Goal: Check status: Check status

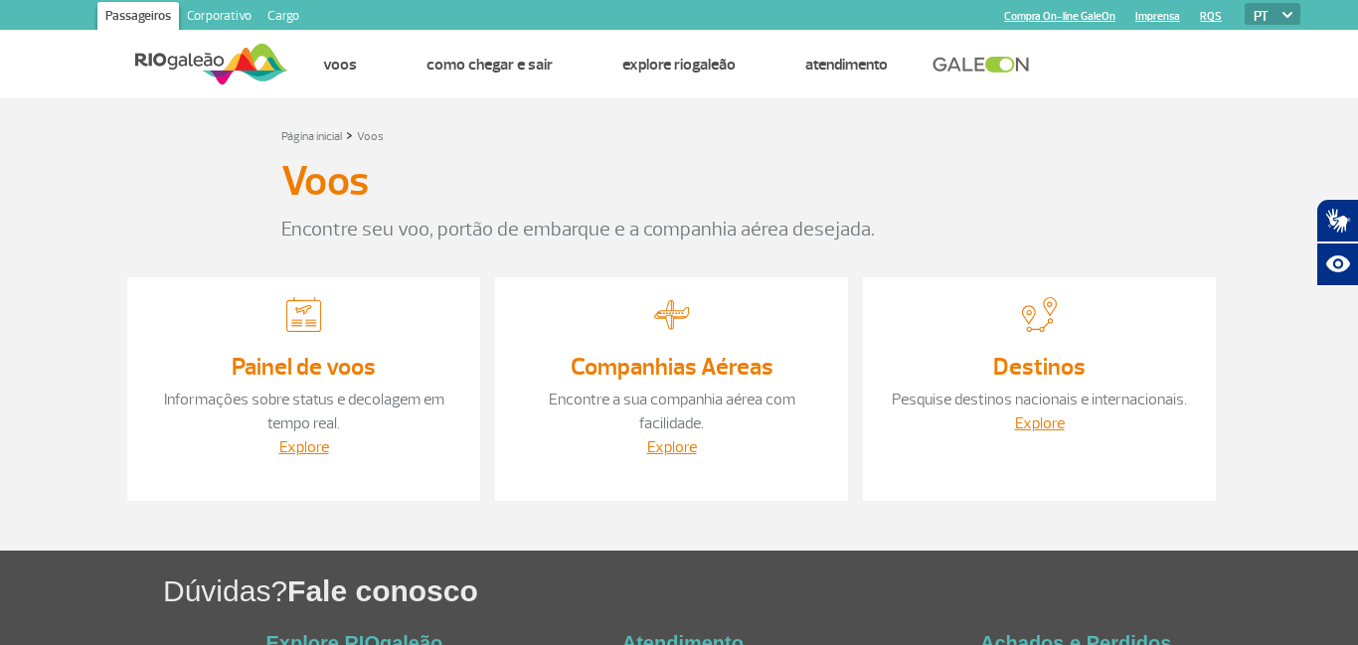
click at [337, 358] on link "Painel de voos" at bounding box center [304, 367] width 144 height 30
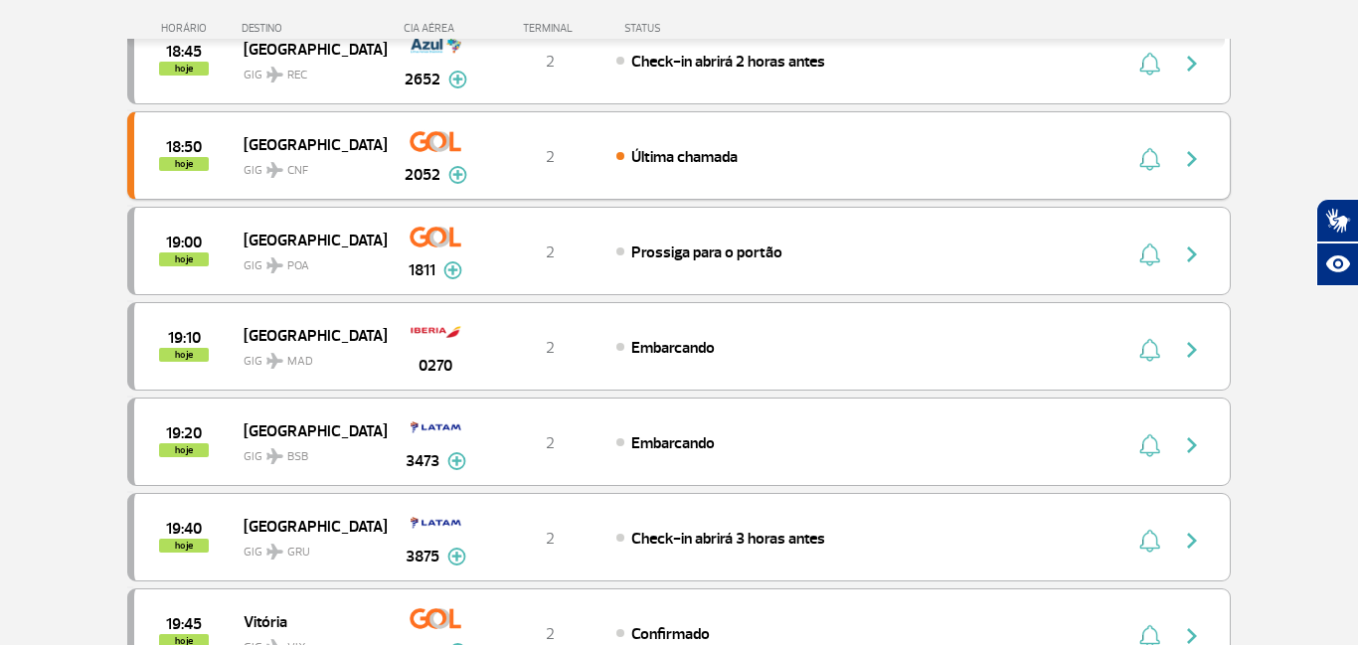
scroll to position [618, 0]
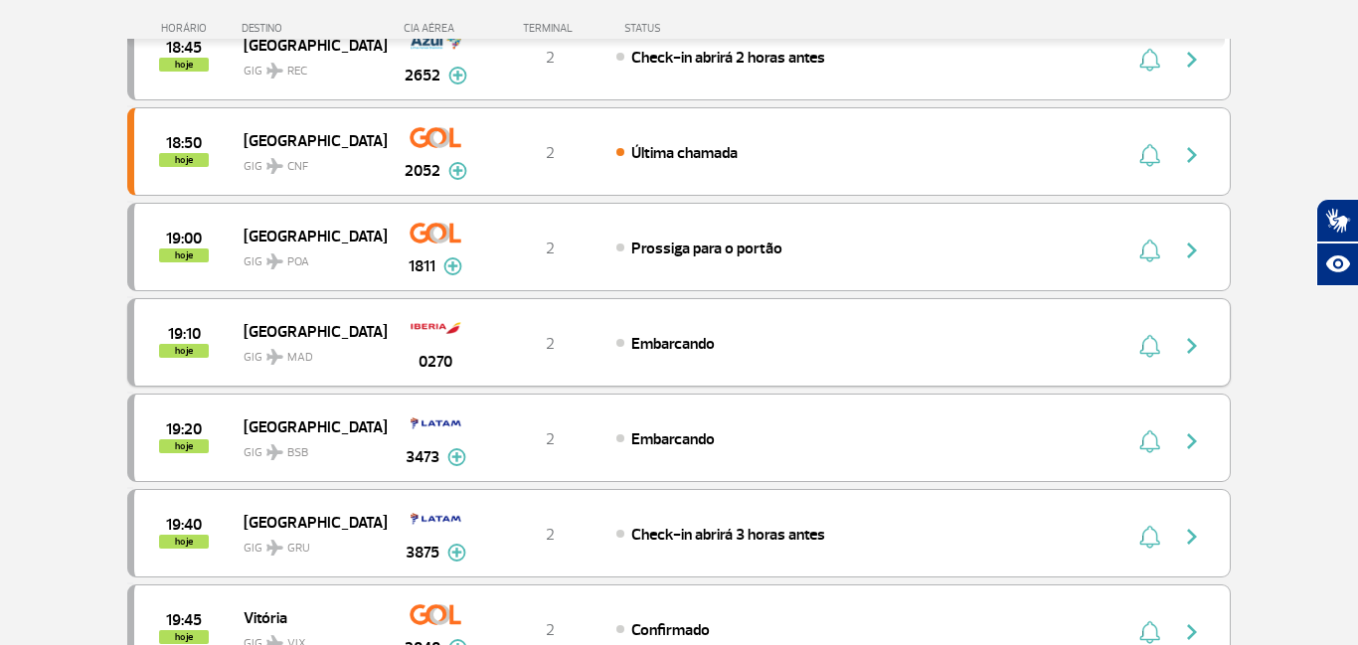
click at [1195, 345] on img "button" at bounding box center [1192, 346] width 24 height 24
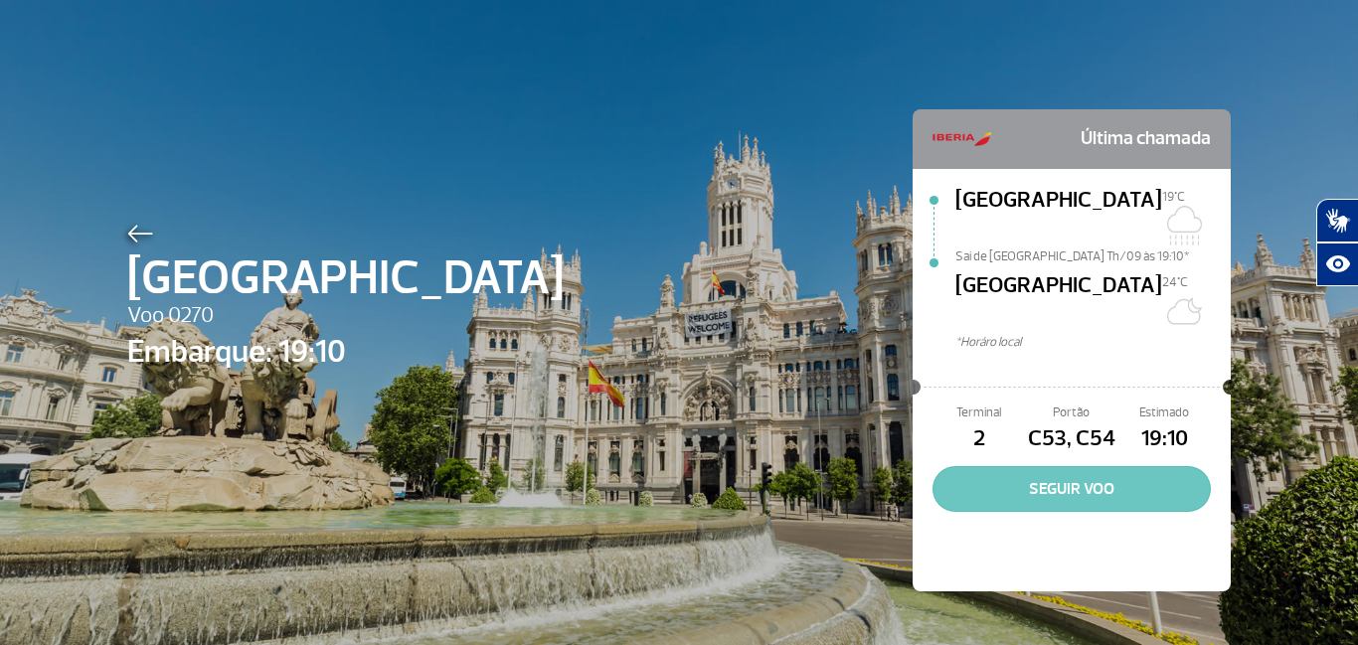
click at [1060, 466] on button "SEGUIR VOO" at bounding box center [1071, 489] width 278 height 46
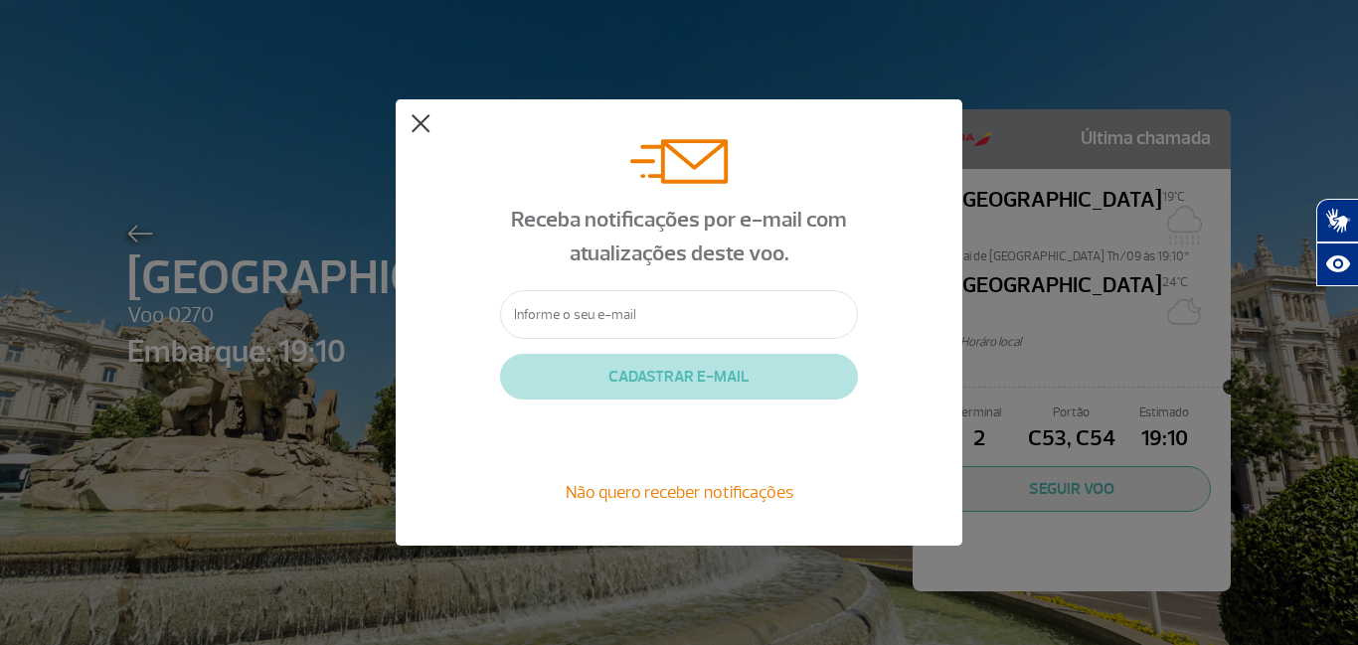
click at [412, 120] on button at bounding box center [420, 124] width 20 height 20
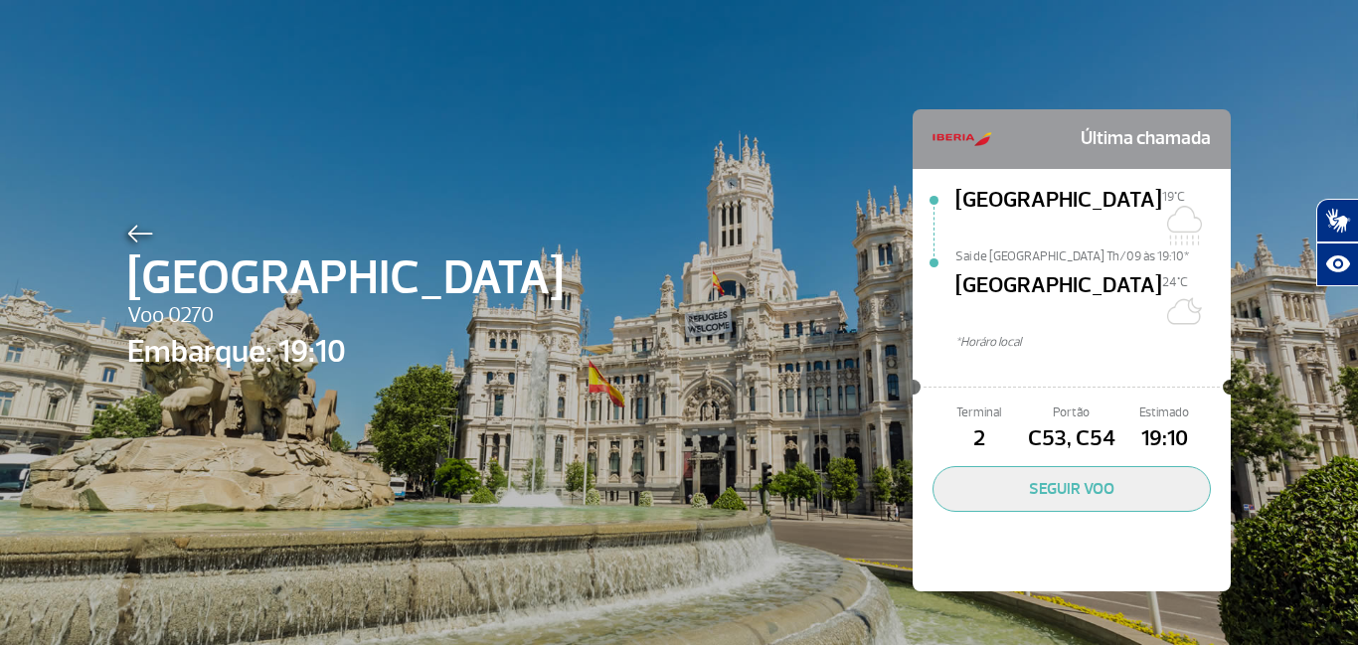
click at [489, 179] on div "Madrid Voo 0270 Embarque: 19:10 Última chamada [GEOGRAPHIC_DATA][DATE]C [GEOGRA…" at bounding box center [678, 320] width 1133 height 641
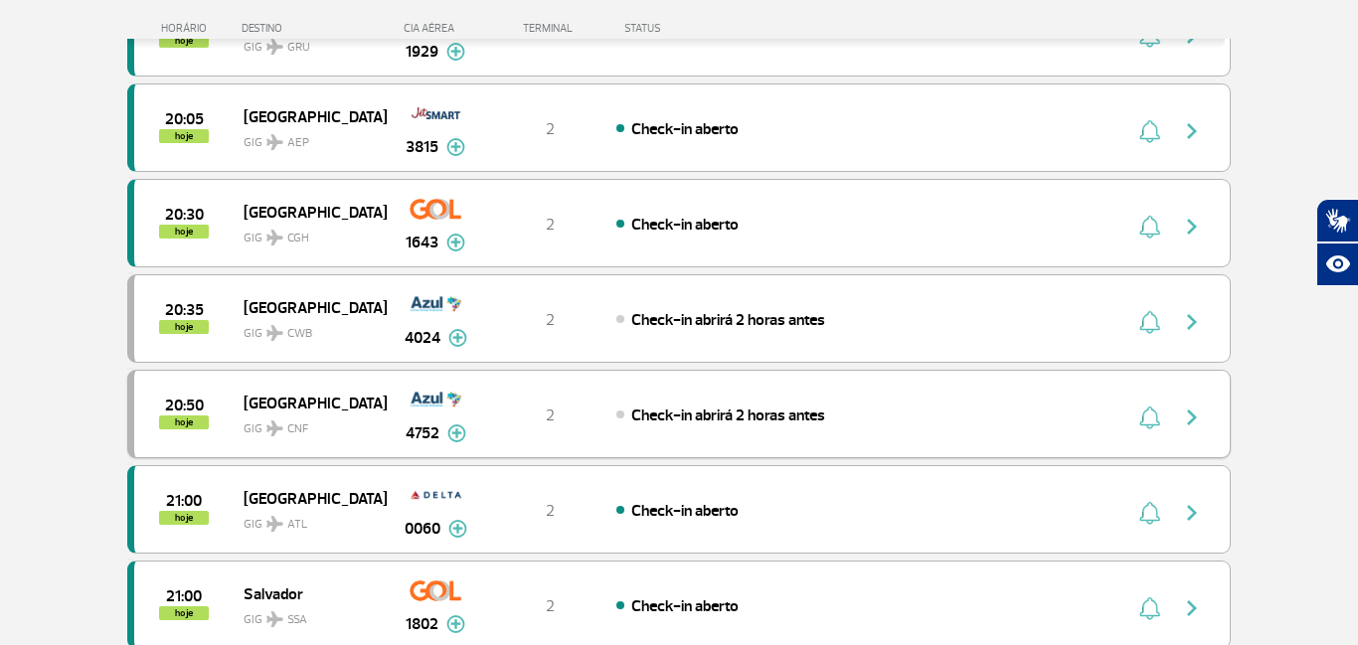
scroll to position [1369, 0]
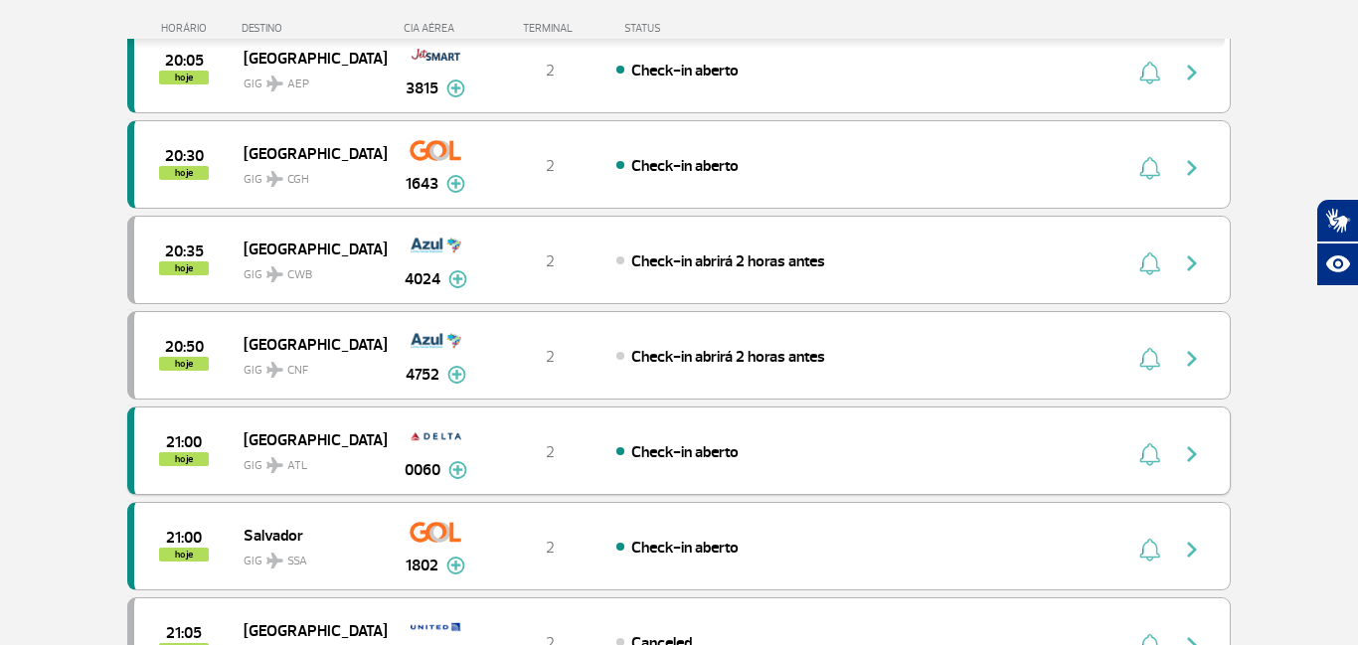
click at [1189, 448] on img "button" at bounding box center [1192, 454] width 24 height 24
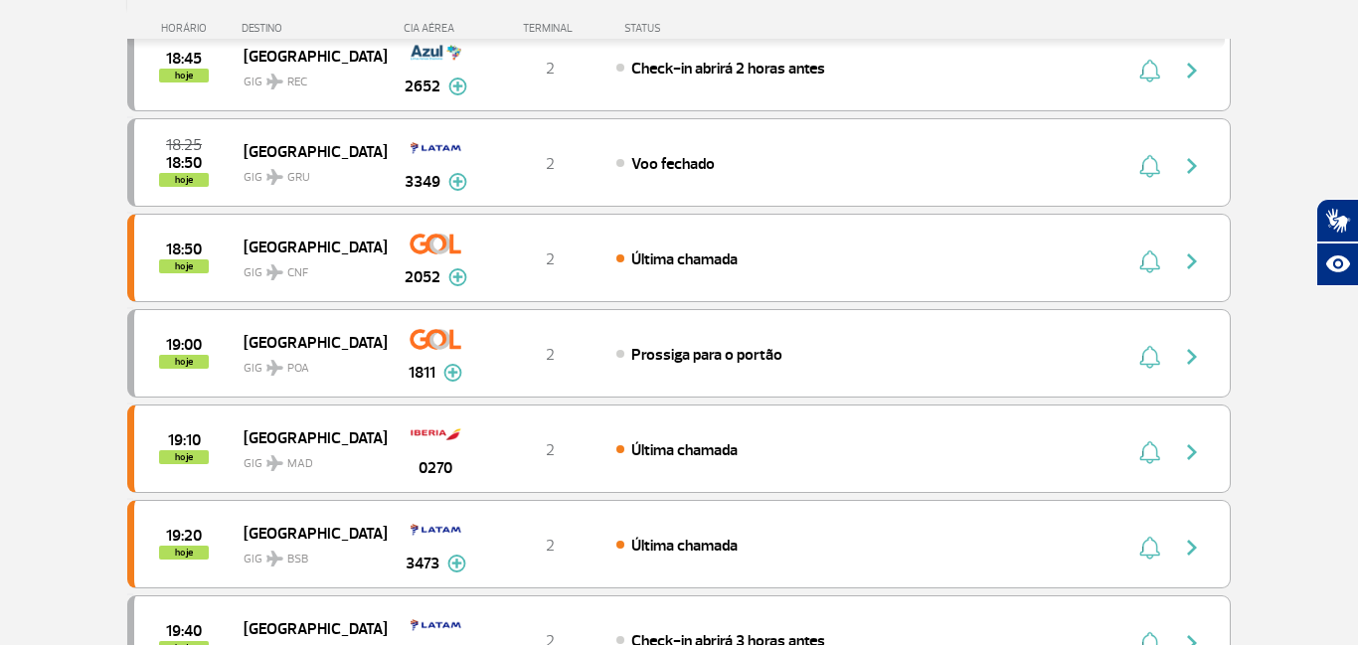
scroll to position [667, 0]
